Goal: Information Seeking & Learning: Learn about a topic

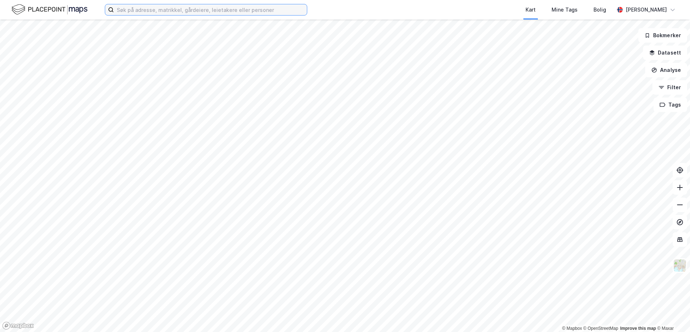
click at [171, 13] on input at bounding box center [210, 9] width 193 height 11
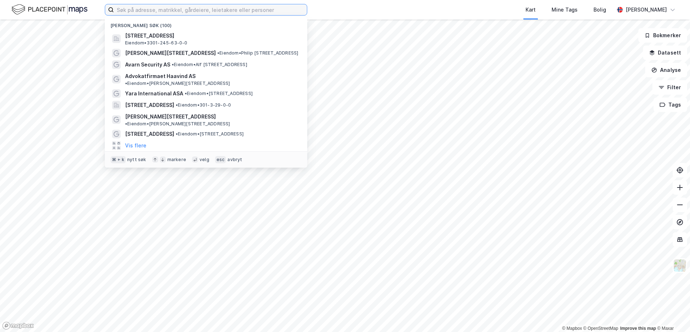
paste input "[STREET_ADDRESS]"
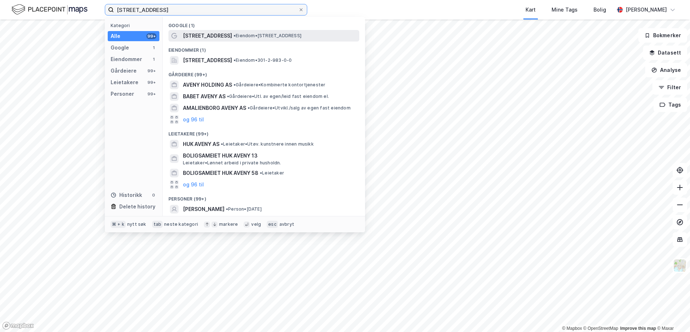
type input "[STREET_ADDRESS]"
click at [212, 37] on span "[STREET_ADDRESS]" at bounding box center [207, 35] width 49 height 9
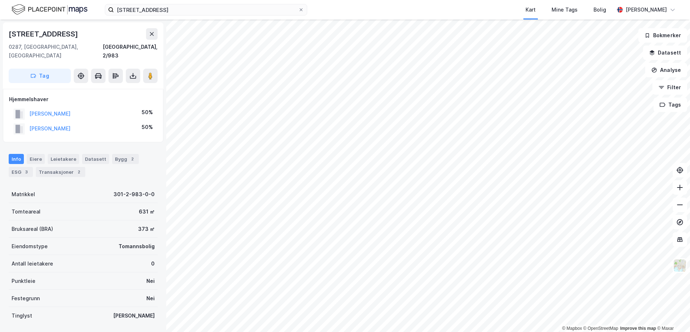
click at [73, 169] on div "Info [PERSON_NAME] Datasett Bygg 2 ESG 3 Transaksjoner 2" at bounding box center [83, 162] width 166 height 35
click at [75, 168] on div "2" at bounding box center [78, 171] width 7 height 7
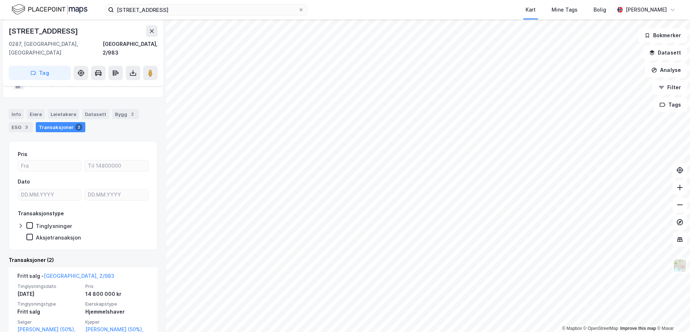
scroll to position [66, 0]
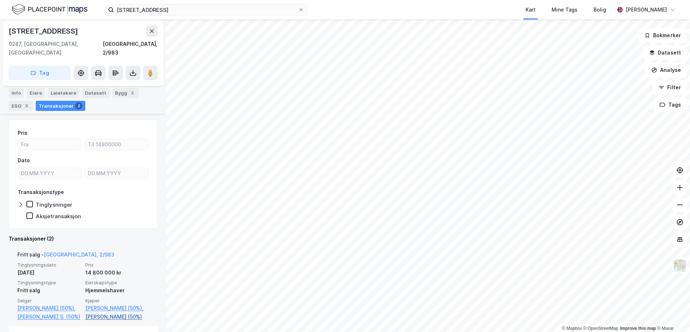
click at [134, 313] on link "[PERSON_NAME] (50%)" at bounding box center [117, 317] width 64 height 9
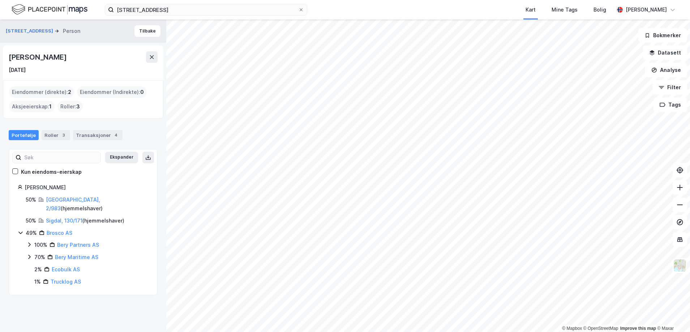
click at [109, 63] on div "[PERSON_NAME] [DATE]" at bounding box center [83, 62] width 149 height 23
click at [68, 218] on link "Sigdal, 130/171" at bounding box center [64, 221] width 37 height 6
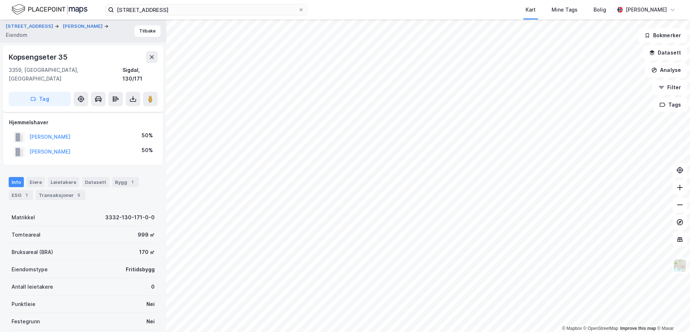
scroll to position [66, 0]
